Goal: Task Accomplishment & Management: Manage account settings

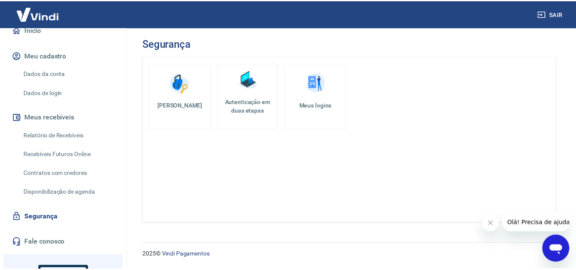
scroll to position [53, 0]
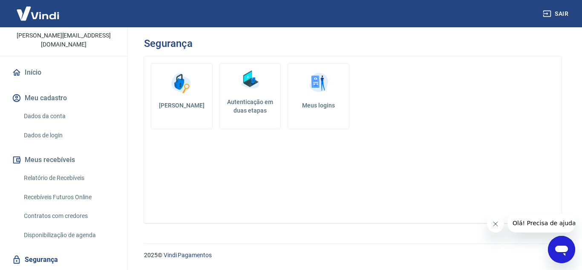
click at [58, 119] on link "Dados da conta" at bounding box center [68, 115] width 97 height 17
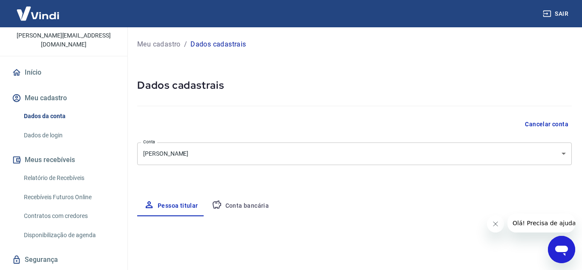
type input "(15) 98817-6447"
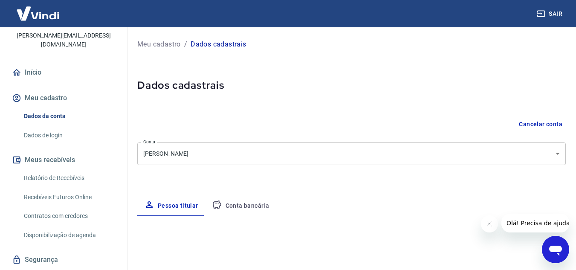
select select "SP"
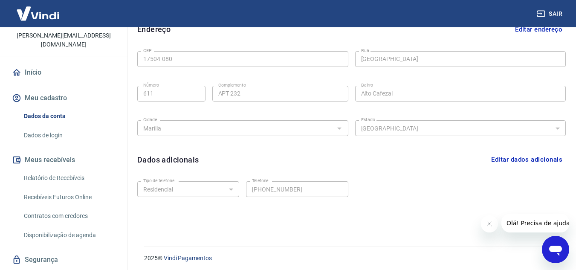
scroll to position [276, 0]
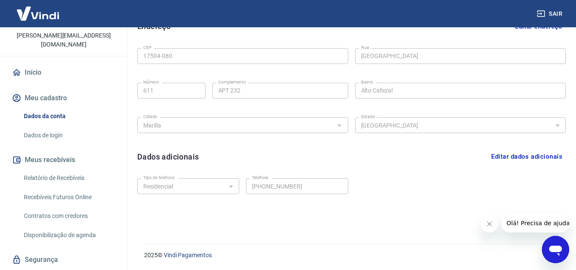
click at [49, 133] on link "Dados de login" at bounding box center [68, 135] width 97 height 17
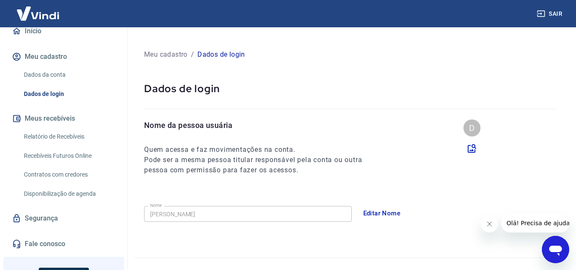
scroll to position [181, 0]
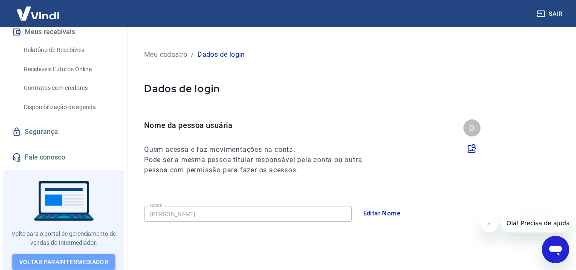
click at [93, 258] on link "Voltar para Intermediador" at bounding box center [63, 262] width 103 height 16
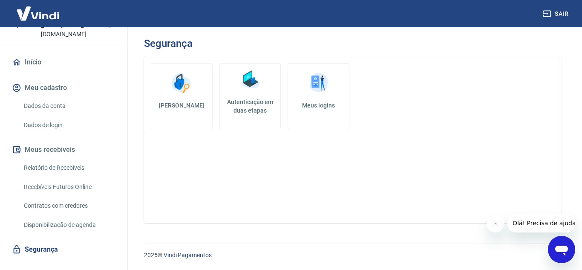
scroll to position [181, 0]
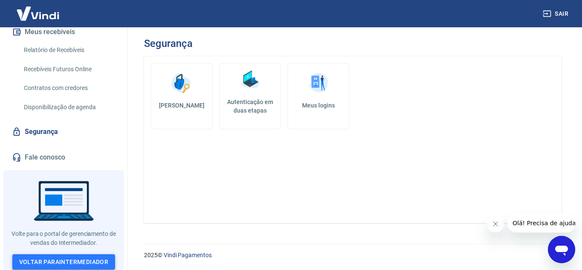
click at [88, 262] on link "Voltar para Intermediador" at bounding box center [63, 262] width 103 height 16
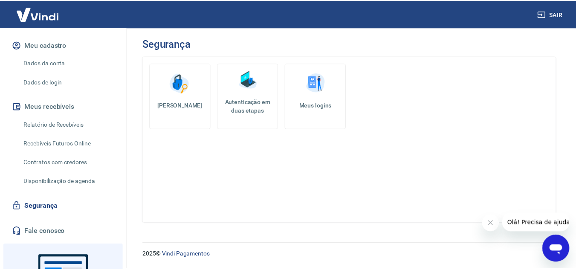
scroll to position [128, 0]
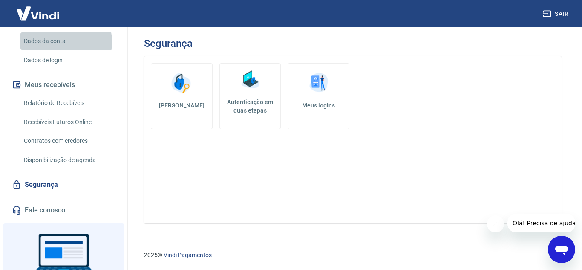
click at [59, 42] on link "Dados da conta" at bounding box center [68, 40] width 97 height 17
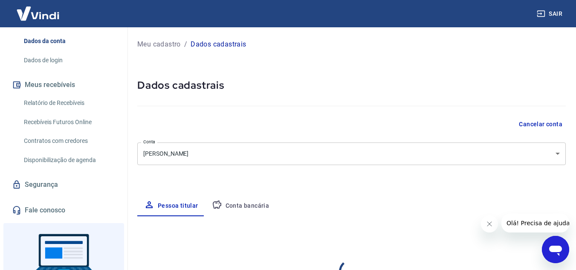
select select "SP"
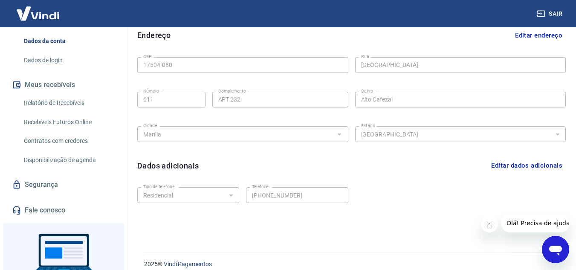
scroll to position [276, 0]
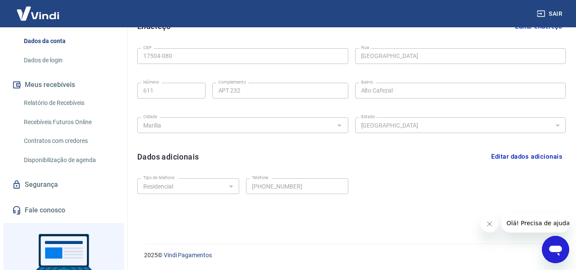
click at [57, 59] on link "Dados de login" at bounding box center [68, 60] width 97 height 17
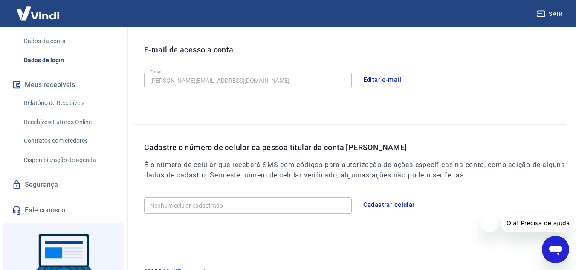
scroll to position [247, 0]
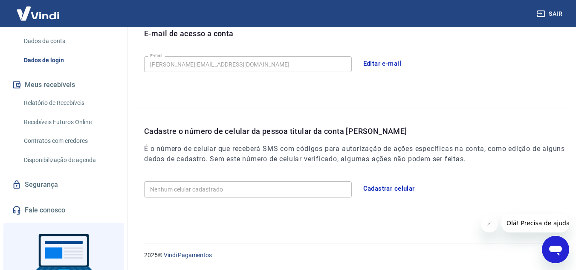
click at [72, 184] on link "Segurança" at bounding box center [63, 184] width 107 height 19
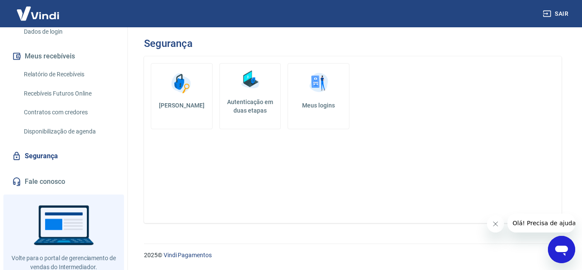
scroll to position [181, 0]
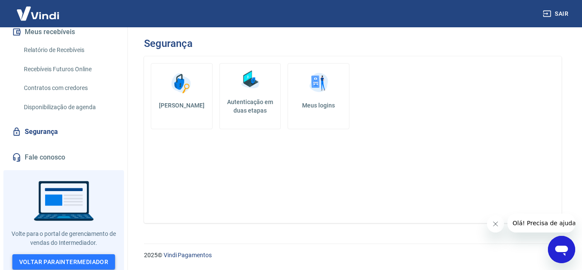
click at [70, 257] on link "Voltar para Intermediador" at bounding box center [63, 262] width 103 height 16
